Goal: Information Seeking & Learning: Understand process/instructions

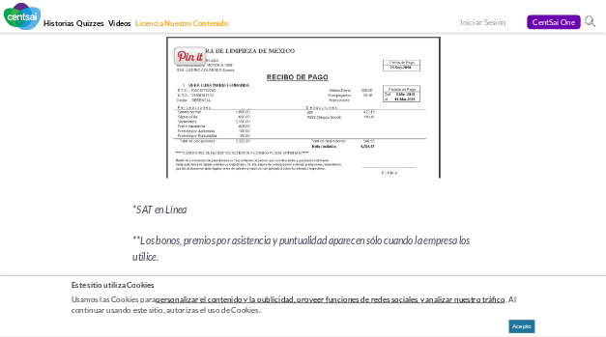
scroll to position [2708, 0]
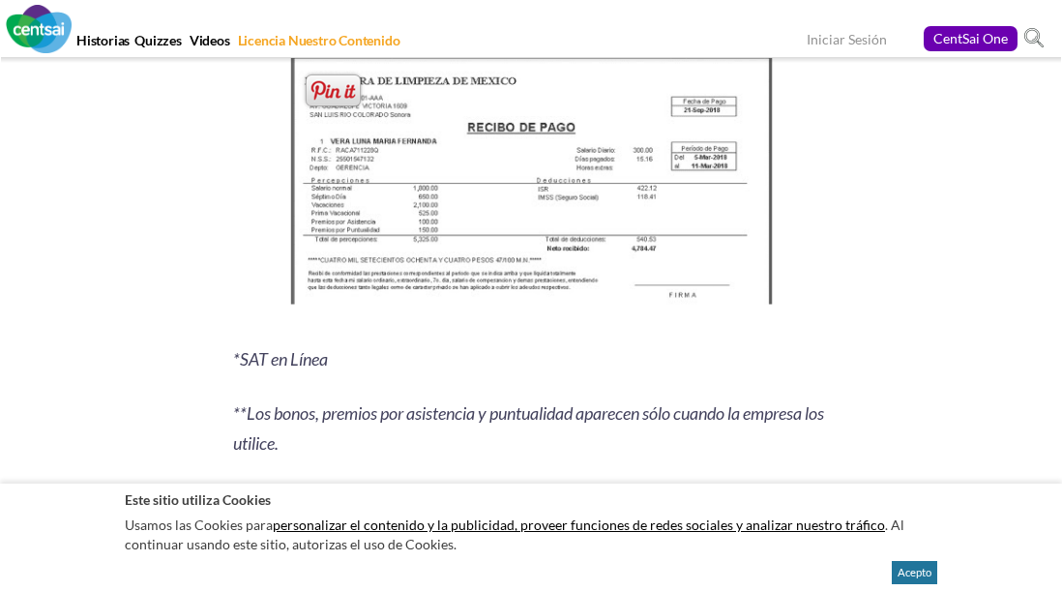
click at [404, 185] on img at bounding box center [530, 185] width 496 height 270
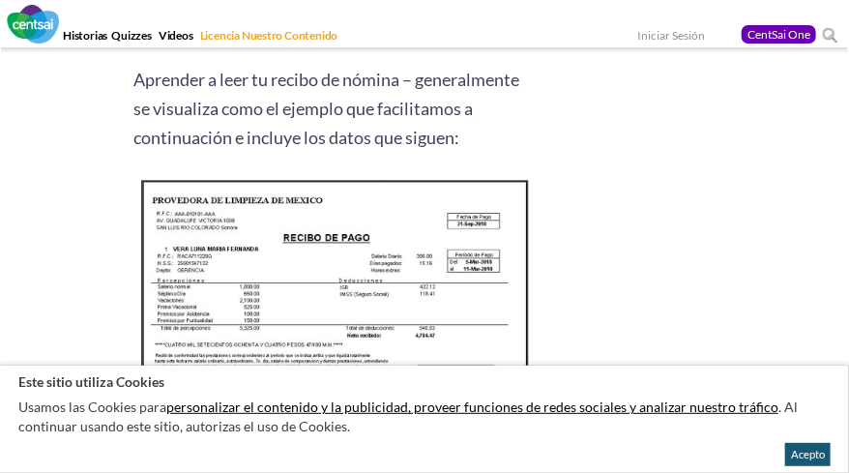
click at [829, 458] on div "Este sitio utiliza Cookies Usamos las Cookies para personalizar el contenido y …" at bounding box center [424, 419] width 849 height 107
drag, startPoint x: 815, startPoint y: 459, endPoint x: 802, endPoint y: 454, distance: 14.7
click at [813, 457] on button "Acepto" at bounding box center [807, 454] width 45 height 23
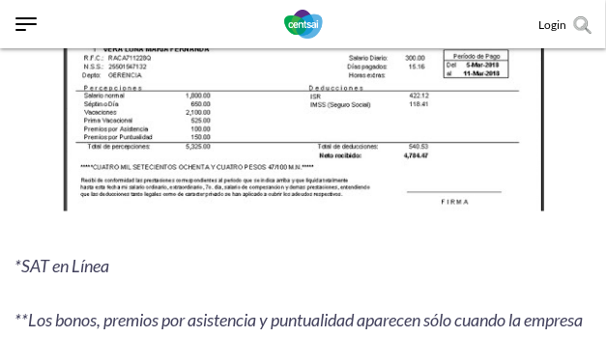
scroll to position [2578, 0]
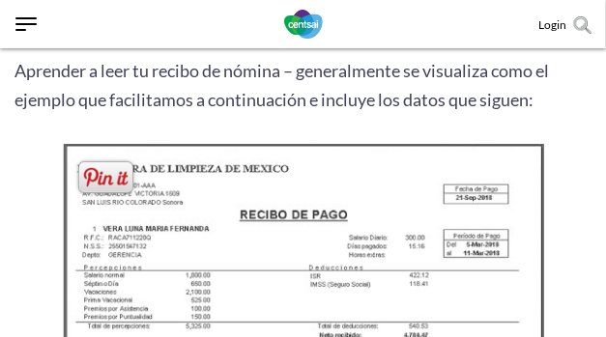
scroll to position [2450, 0]
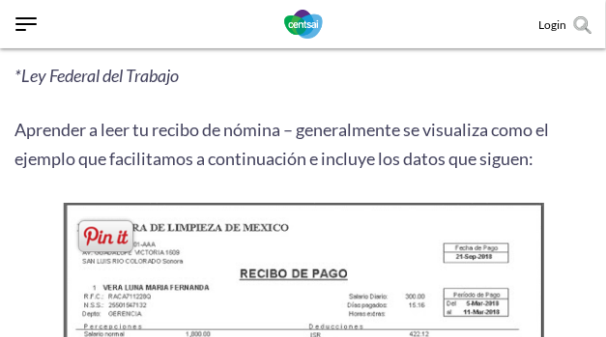
click at [246, 232] on img at bounding box center [303, 332] width 496 height 270
click at [240, 237] on img at bounding box center [303, 332] width 496 height 270
click at [105, 238] on span at bounding box center [105, 237] width 63 height 40
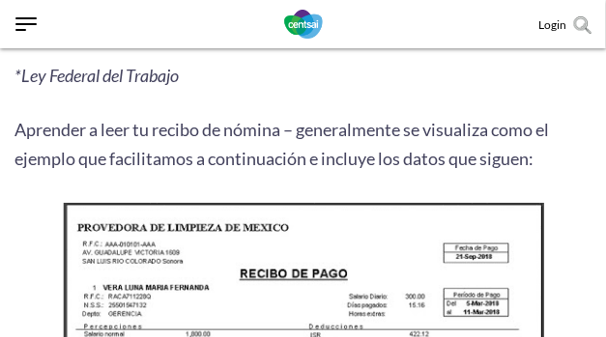
click at [30, 214] on p at bounding box center [303, 332] width 577 height 270
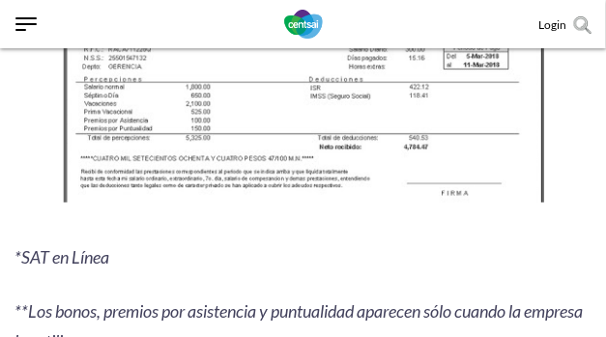
scroll to position [2708, 0]
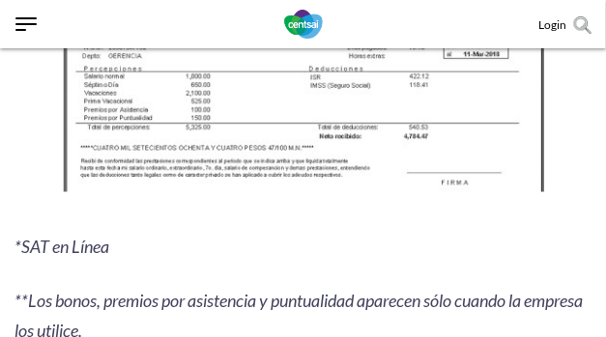
click at [309, 161] on img at bounding box center [303, 74] width 496 height 270
click at [310, 160] on img at bounding box center [303, 74] width 496 height 270
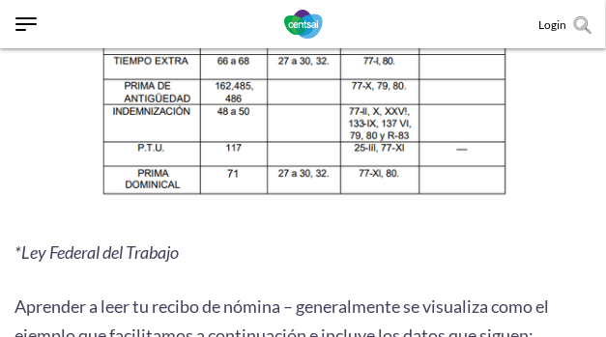
scroll to position [2174, 0]
